Goal: Information Seeking & Learning: Learn about a topic

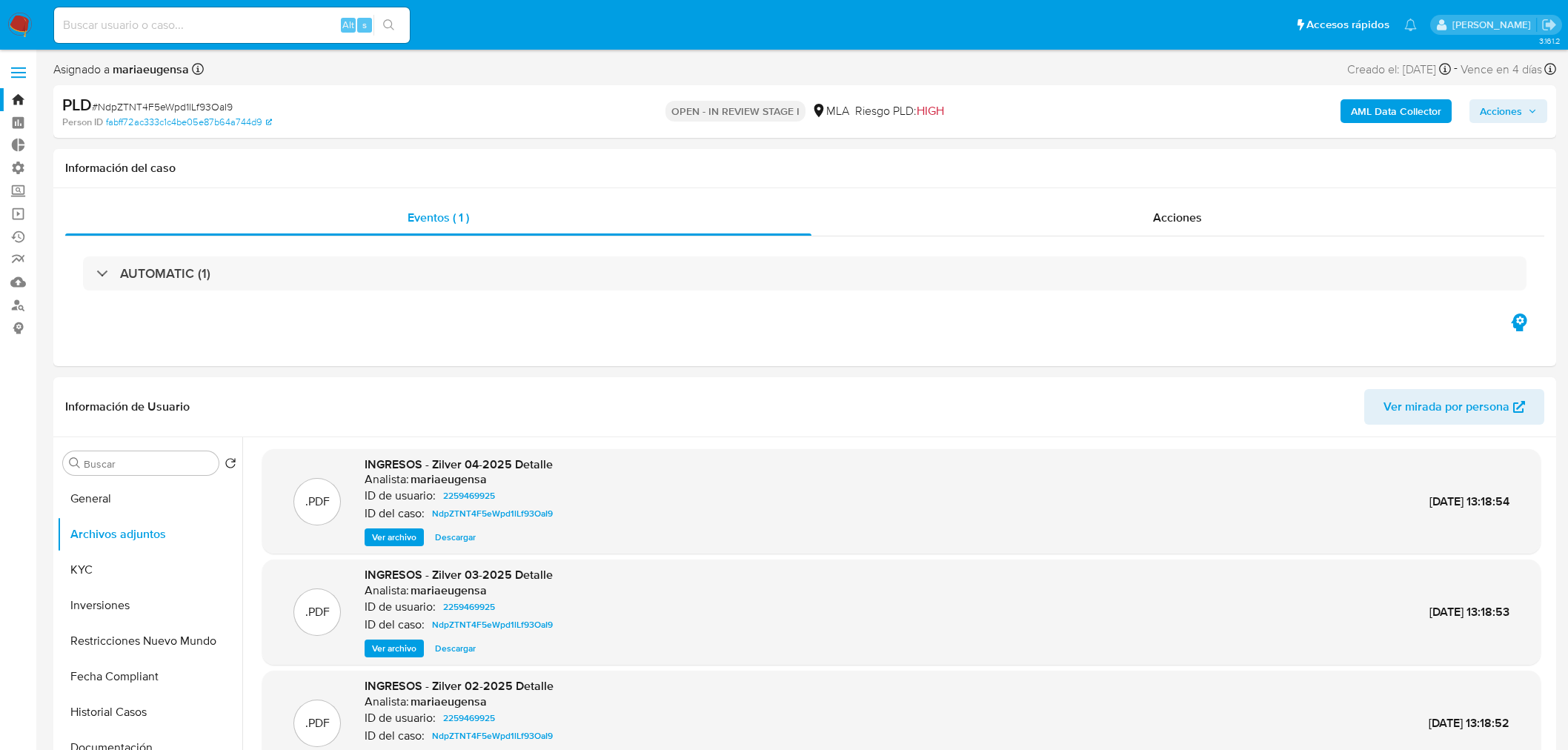
select select "10"
click at [264, 33] on input at bounding box center [232, 25] width 356 height 19
paste input "k8whUa6c9xzImk1rwzI6x161"
type input "k8whUa6c9xzImk1rwzI6x161"
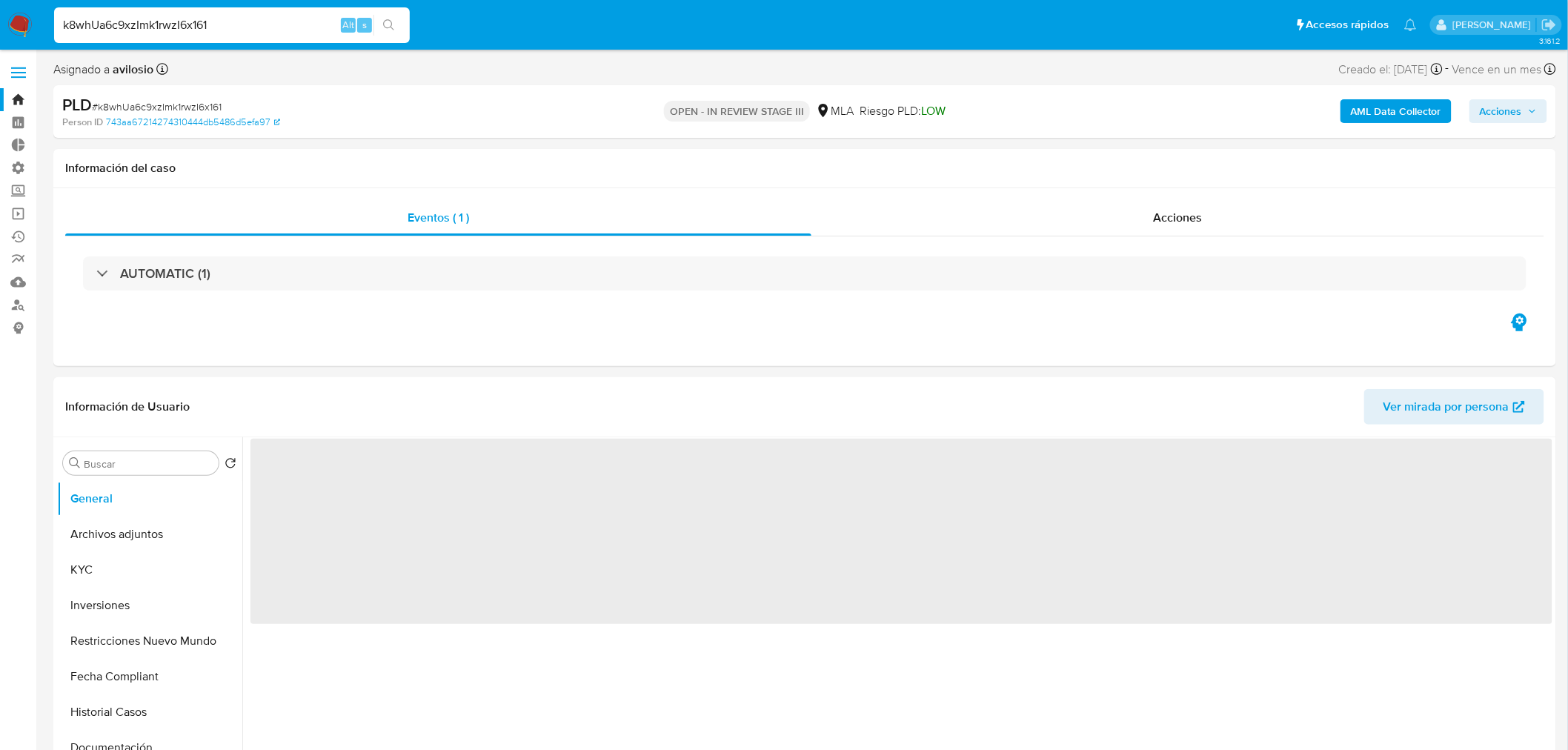
select select "10"
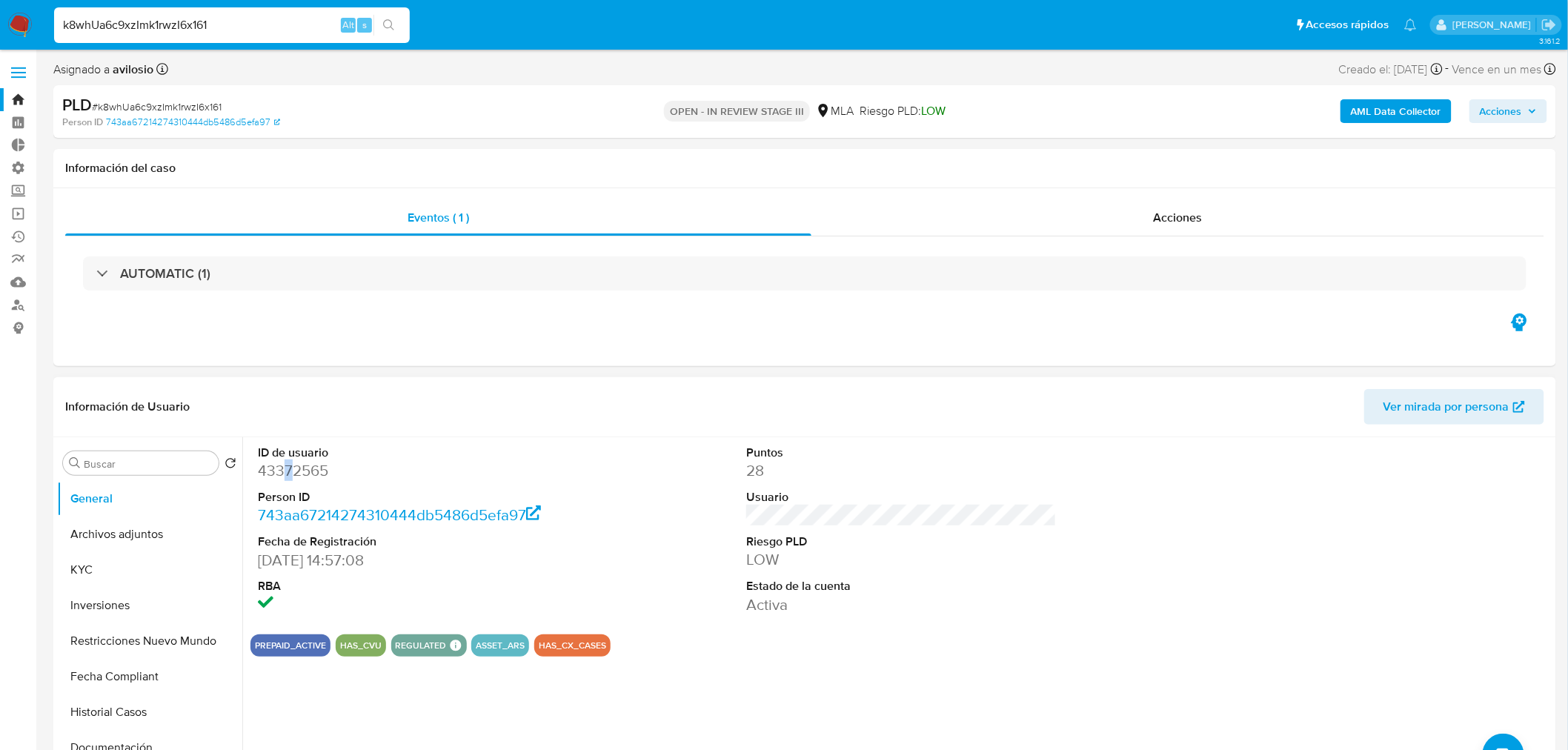
click at [288, 469] on dd "43372565" at bounding box center [413, 471] width 311 height 21
click at [289, 469] on dd "43372565" at bounding box center [413, 471] width 311 height 21
click at [309, 467] on dd "43372565" at bounding box center [413, 471] width 311 height 21
copy dd "43372565"
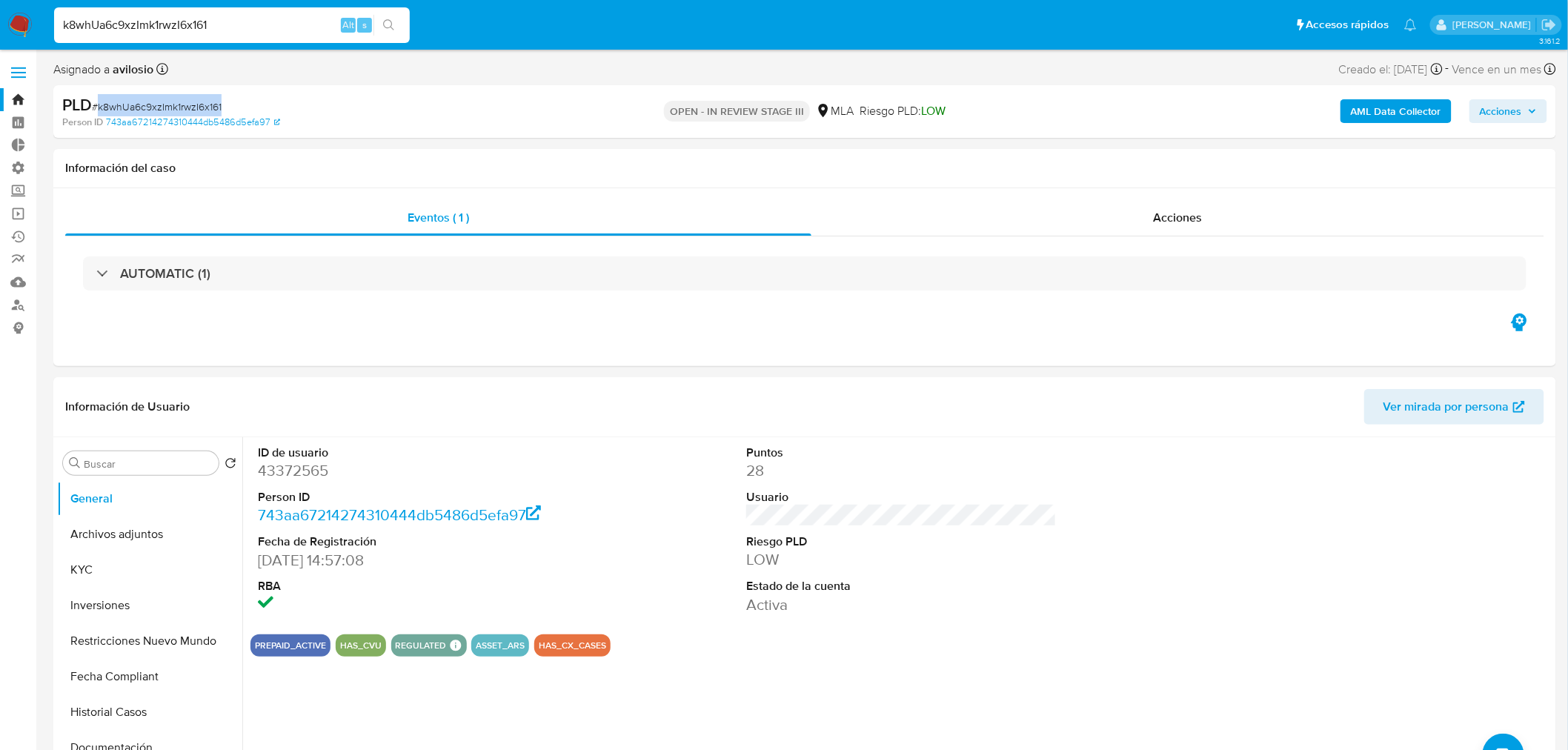
drag, startPoint x: 234, startPoint y: 101, endPoint x: 97, endPoint y: 101, distance: 137.0
click at [97, 101] on div "PLD # k8whUa6c9xzImk1rwzI6x161" at bounding box center [307, 104] width 490 height 22
copy span "k8whUa6c9xzImk1rwzI6x161"
click at [1406, 111] on b "AML Data Collector" at bounding box center [1396, 111] width 90 height 24
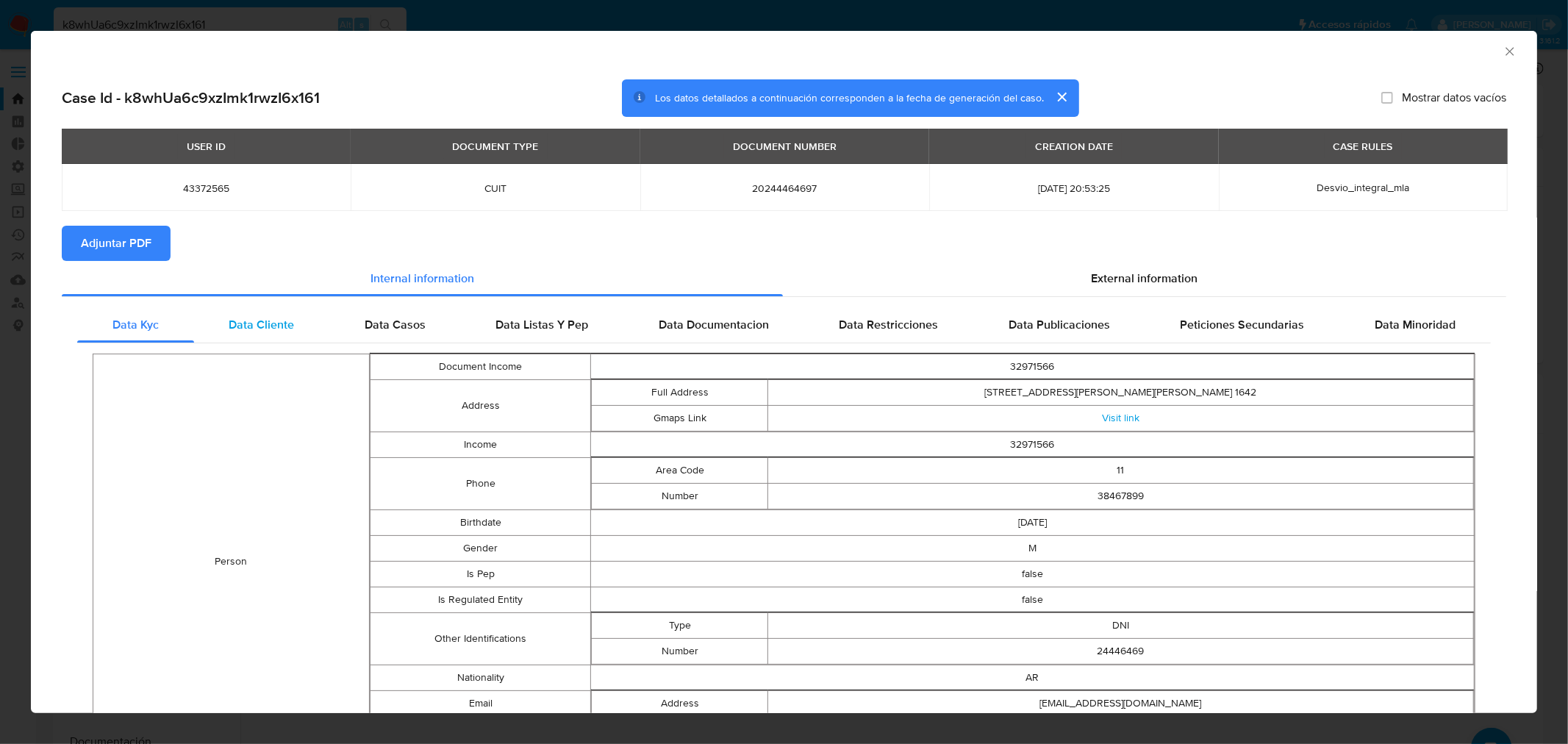
click at [274, 321] on span "Data Cliente" at bounding box center [261, 325] width 65 height 17
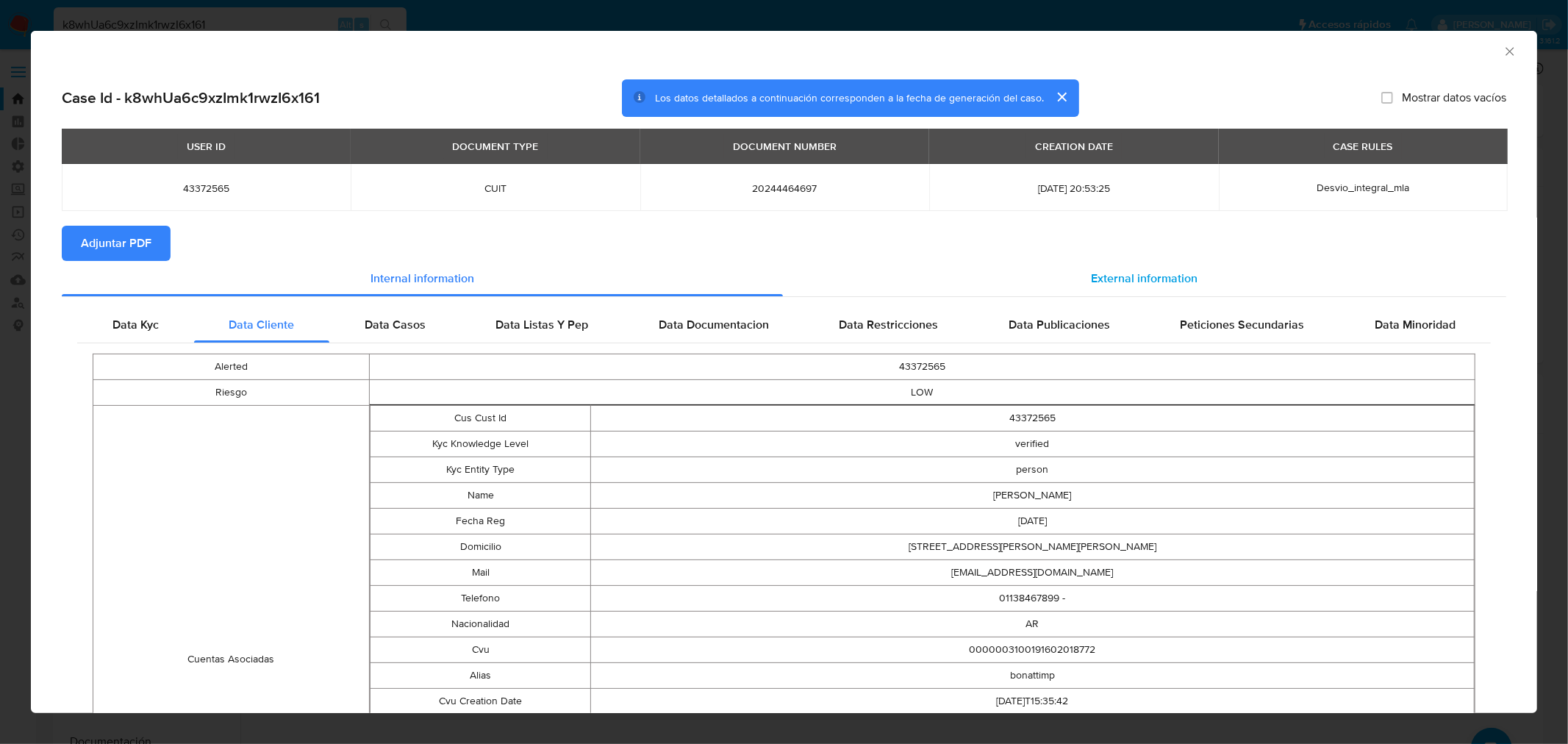
click at [1197, 275] on div "External information" at bounding box center [1145, 278] width 724 height 35
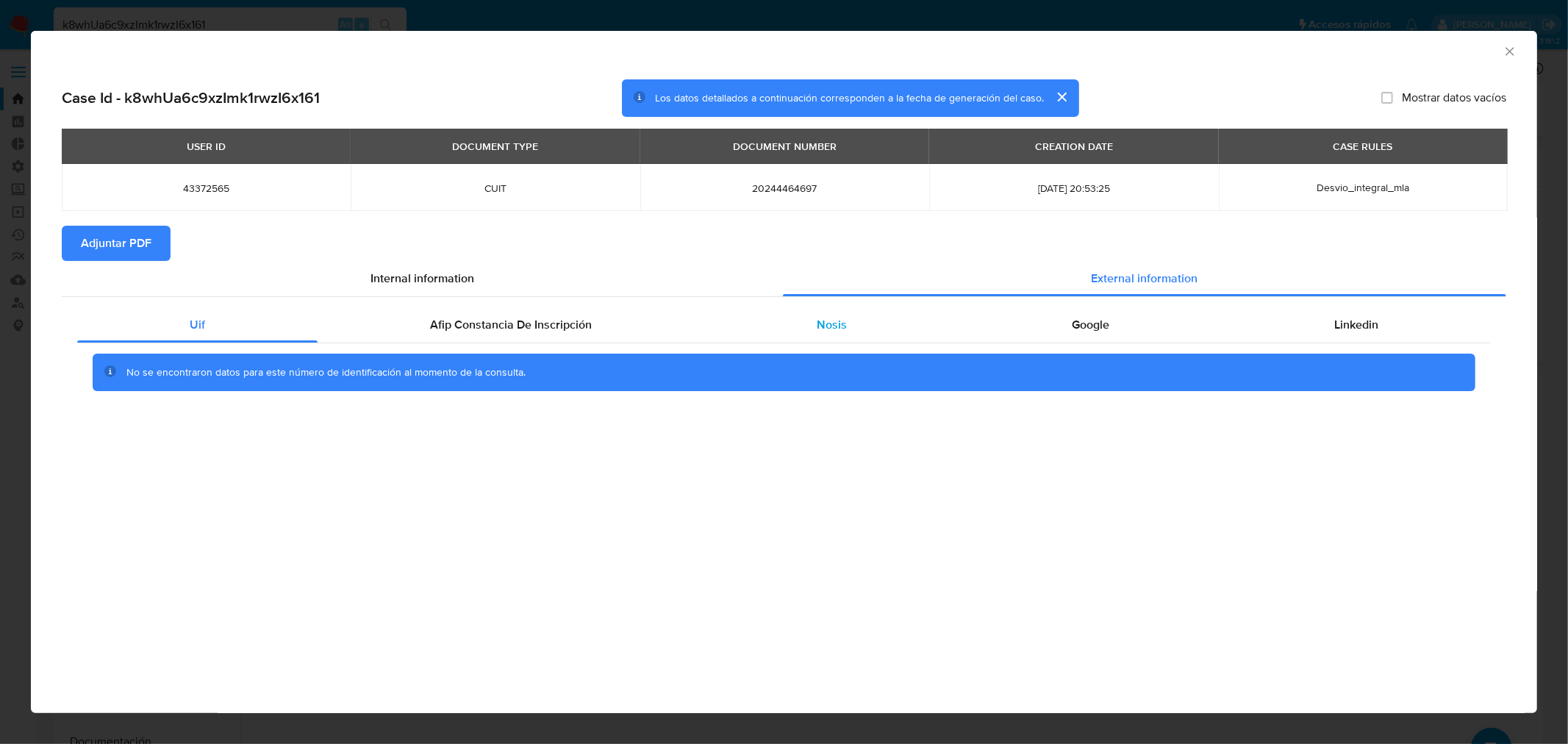
click at [868, 325] on div "Nosis" at bounding box center [831, 325] width 255 height 35
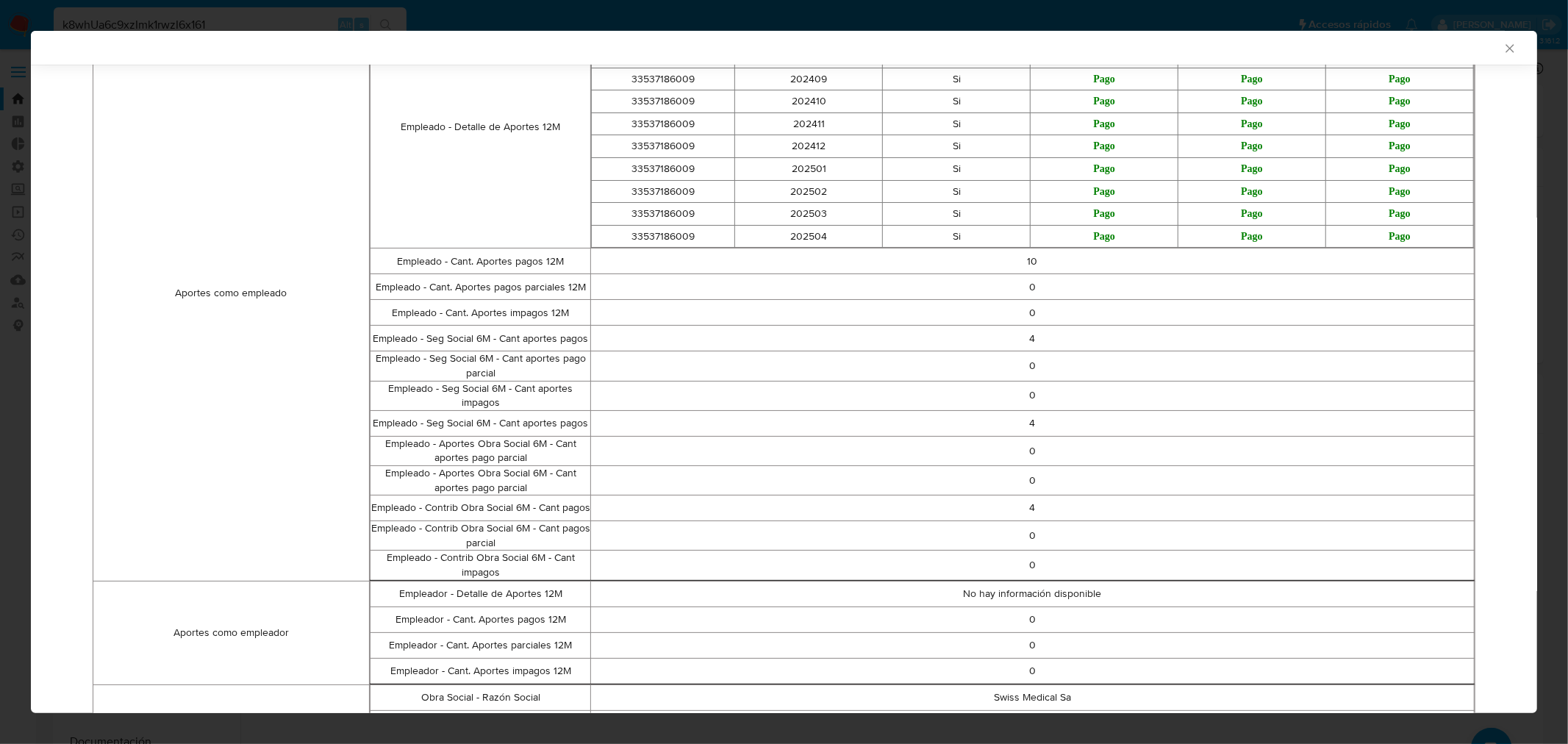
scroll to position [810, 0]
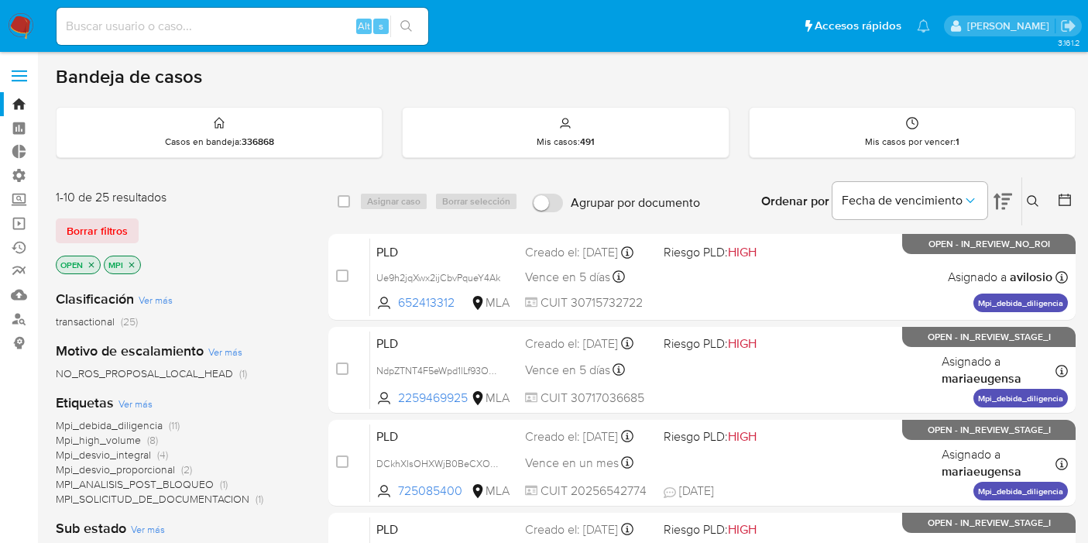
scroll to position [733, 0]
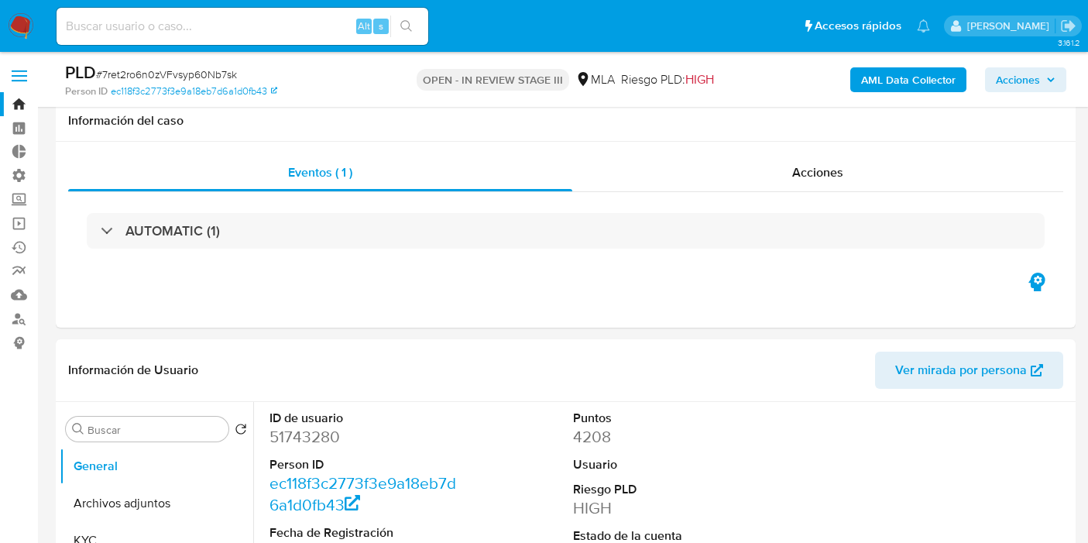
select select "10"
